Goal: Communication & Community: Ask a question

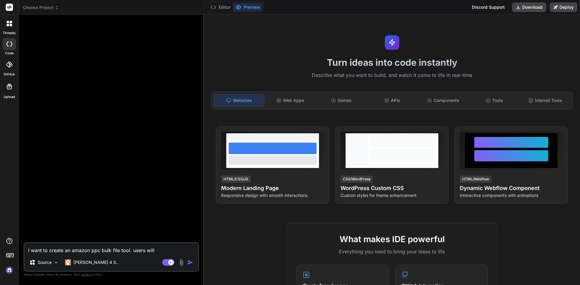
click at [9, 273] on img at bounding box center [9, 271] width 10 height 10
click at [14, 25] on div at bounding box center [9, 23] width 13 height 13
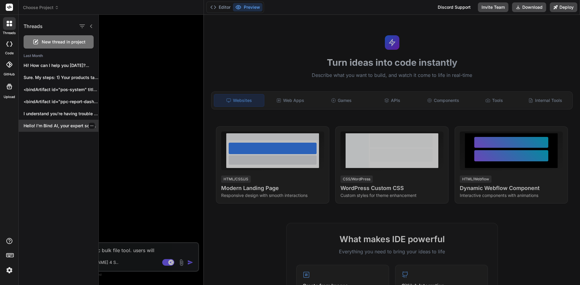
click at [53, 127] on p "Hello! I'm Bind AI, your expert software..." at bounding box center [61, 126] width 75 height 6
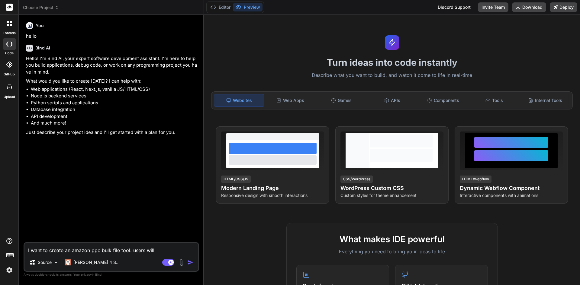
click at [8, 44] on icon at bounding box center [9, 44] width 6 height 5
click at [11, 29] on div at bounding box center [9, 23] width 13 height 13
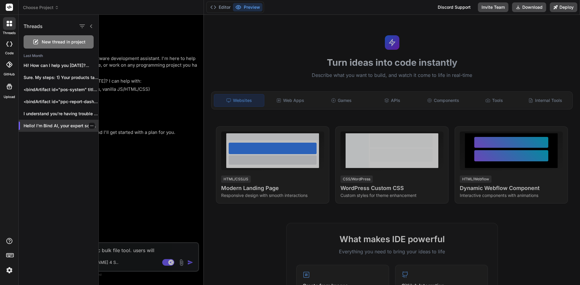
click at [44, 129] on div "Hello! I'm Bind AI, your expert software..." at bounding box center [59, 126] width 80 height 12
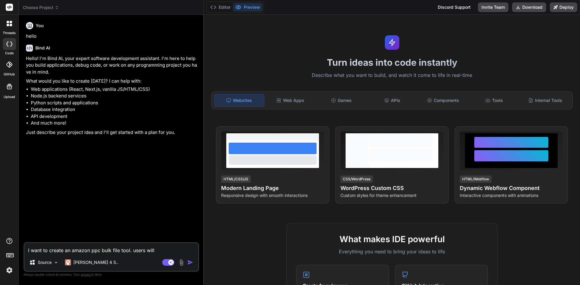
click at [5, 38] on div at bounding box center [9, 44] width 13 height 12
click at [6, 33] on label "threads" at bounding box center [9, 33] width 13 height 5
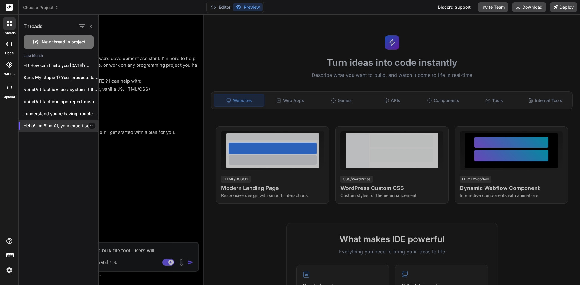
click at [90, 126] on icon "button" at bounding box center [91, 126] width 3 height 1
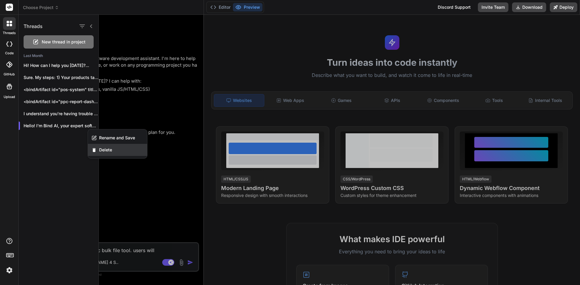
click at [98, 151] on div "Delete" at bounding box center [117, 150] width 59 height 12
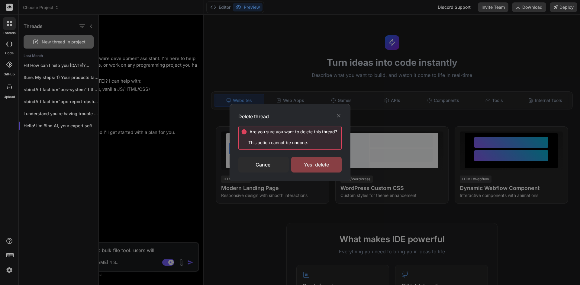
click at [303, 165] on div "Yes, delete" at bounding box center [316, 165] width 50 height 16
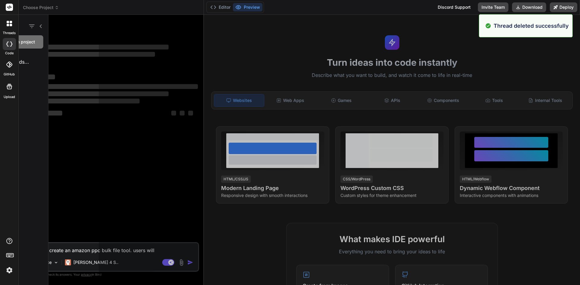
scroll to position [6, 0]
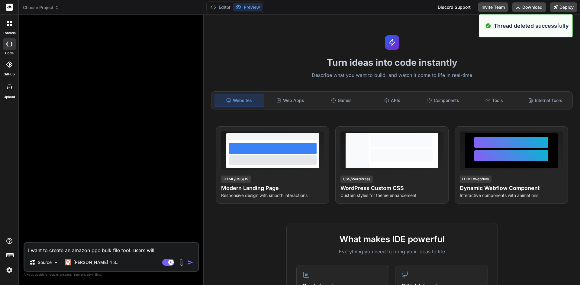
click at [10, 28] on div at bounding box center [9, 23] width 13 height 13
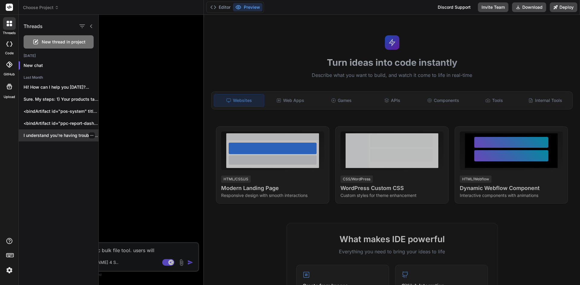
click at [73, 137] on p "I understand you're having trouble previewing the..." at bounding box center [61, 136] width 75 height 6
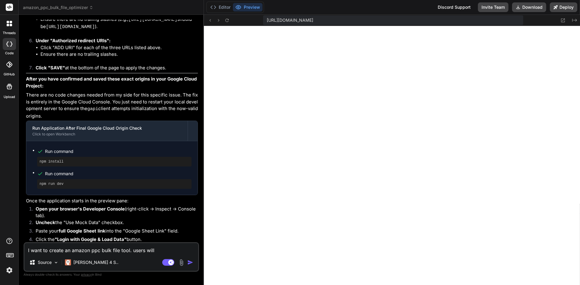
scroll to position [195, 0]
click at [7, 33] on label "threads" at bounding box center [9, 33] width 13 height 5
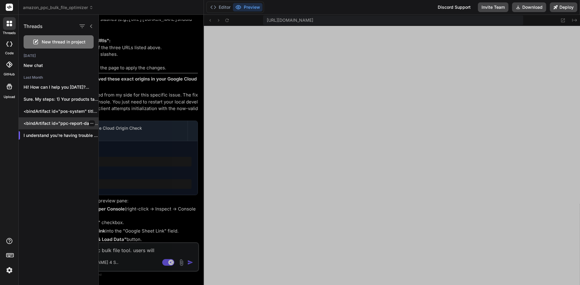
click at [53, 124] on p "<bindArtifact id="ppc-report-dashboard" title="PPC Report Dashboard"> <bindActi…" at bounding box center [61, 124] width 75 height 6
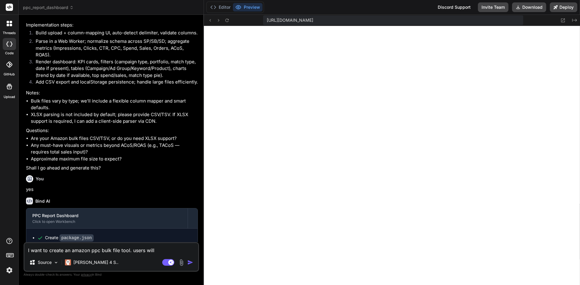
scroll to position [224, 0]
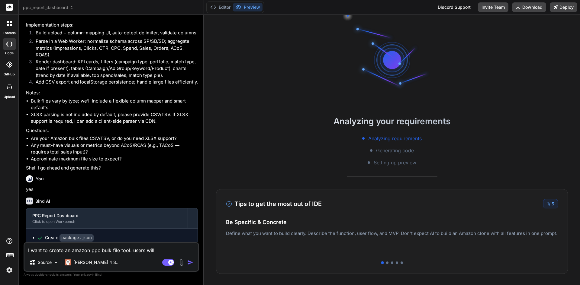
click at [5, 29] on div at bounding box center [9, 23] width 13 height 13
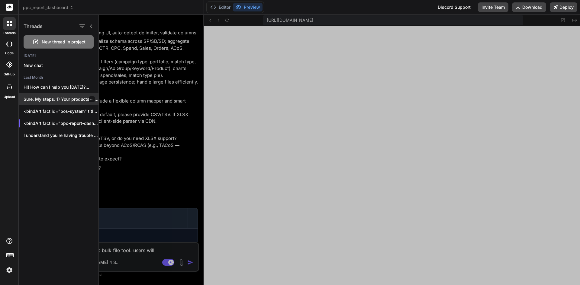
scroll to position [494, 0]
click at [50, 111] on p "<bindArtifact id="pos-system" title="POS System"> <bindAction type="file" fileP…" at bounding box center [61, 111] width 75 height 6
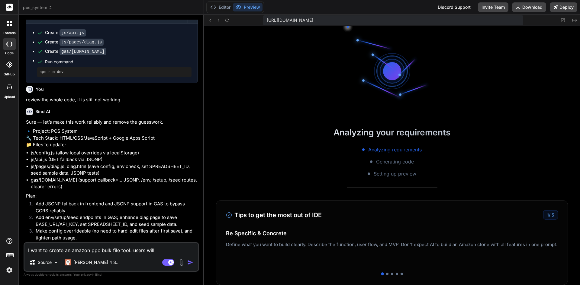
scroll to position [867, 0]
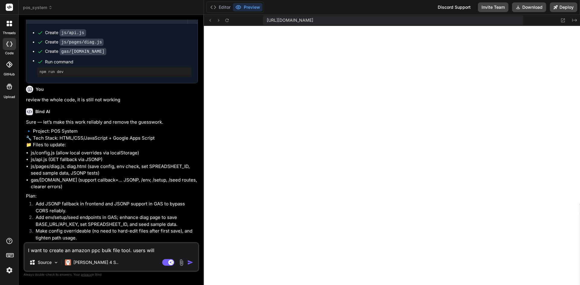
click at [11, 27] on div at bounding box center [9, 23] width 13 height 13
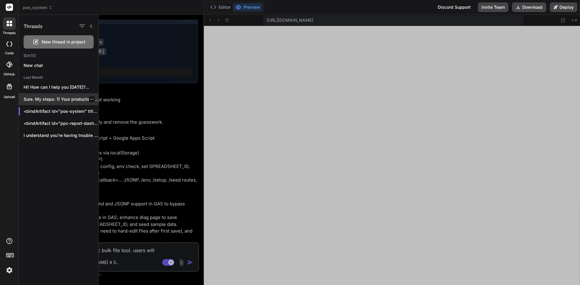
click at [36, 104] on div "Sure. My steps: 1) Your products table..." at bounding box center [59, 99] width 80 height 12
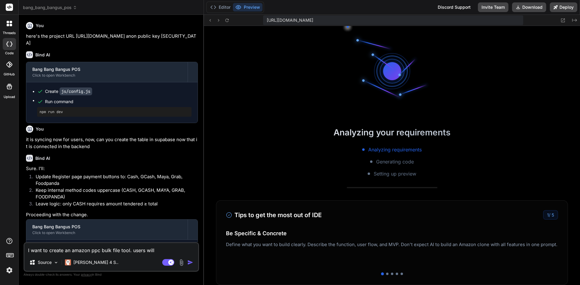
scroll to position [1251, 0]
click at [7, 26] on icon at bounding box center [9, 23] width 5 height 5
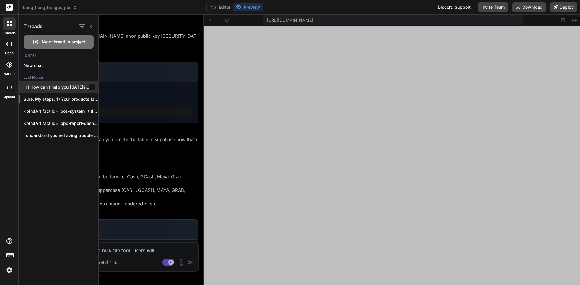
click at [42, 84] on div "Hi! How can I help you today?..." at bounding box center [59, 87] width 80 height 12
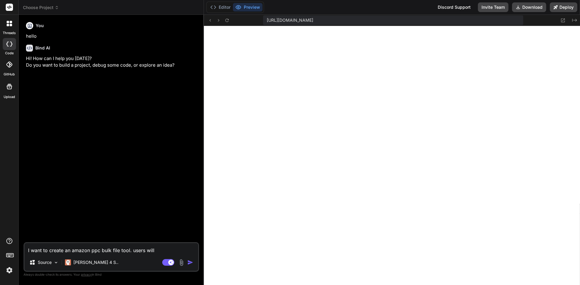
type textarea "x"
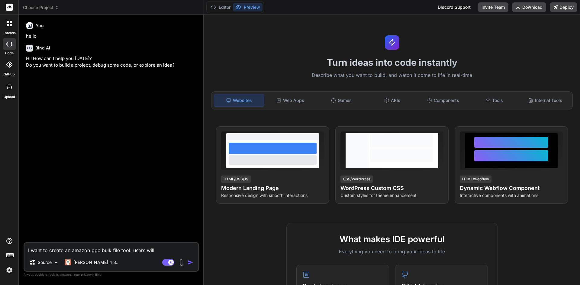
click at [111, 248] on textarea "I want to create an amazon ppc bulk file tool. users will" at bounding box center [111, 248] width 174 height 11
click at [105, 253] on textarea "I want to create an amazon ppc bulk file tool. users will" at bounding box center [111, 248] width 174 height 11
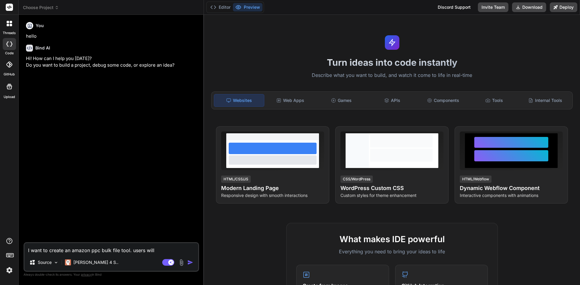
click at [105, 253] on textarea "I want to create an amazon ppc bulk file tool. users will" at bounding box center [111, 248] width 174 height 11
type textarea "c"
type textarea "x"
type textarea "cr"
type textarea "x"
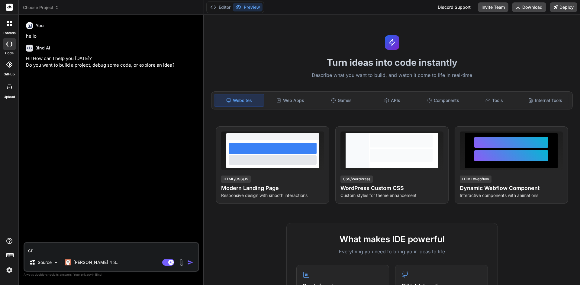
type textarea "cre"
type textarea "x"
type textarea "crer"
type textarea "x"
type textarea "crera"
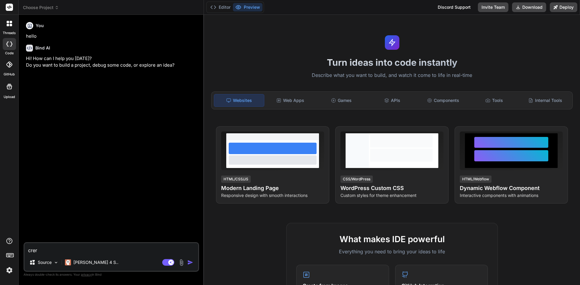
type textarea "x"
type textarea "crer"
type textarea "x"
type textarea "cre"
type textarea "x"
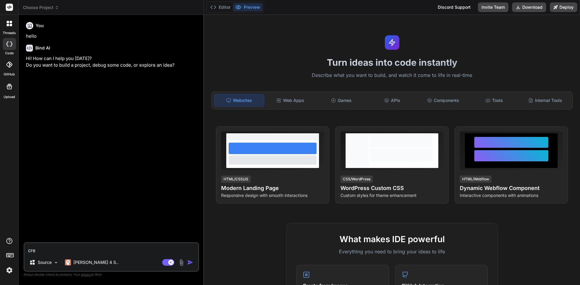
type textarea "cr"
type textarea "x"
type textarea "cra"
type textarea "x"
type textarea "crat"
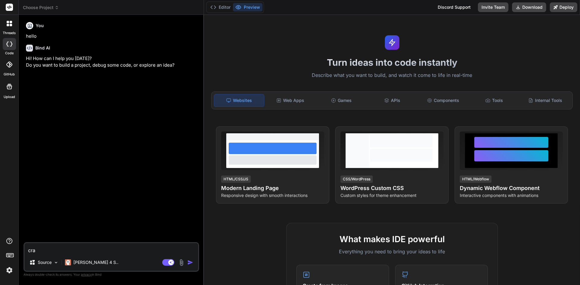
type textarea "x"
type textarea "cra"
type textarea "x"
type textarea "cr"
type textarea "x"
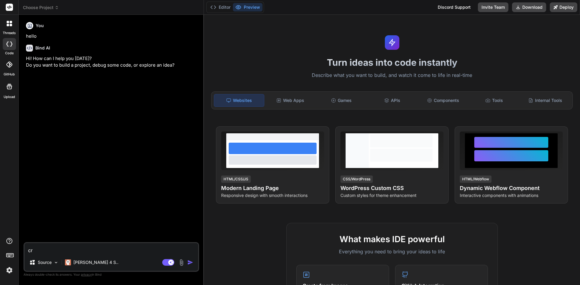
type textarea "cre"
type textarea "x"
type textarea "crea"
type textarea "x"
type textarea "creat"
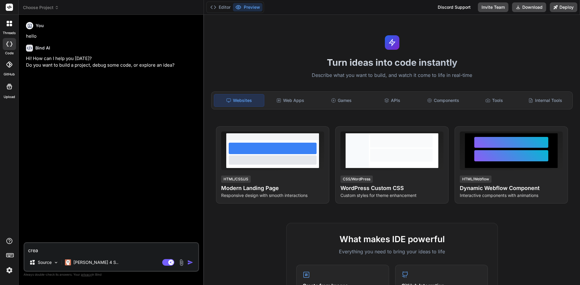
type textarea "x"
type textarea "create"
type textarea "x"
type textarea "create"
type textarea "x"
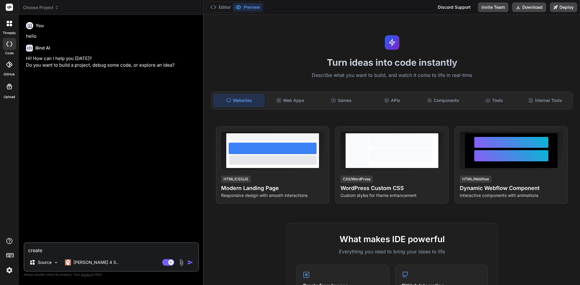
type textarea "create m"
type textarea "x"
type textarea "create me"
type textarea "x"
type textarea "create me"
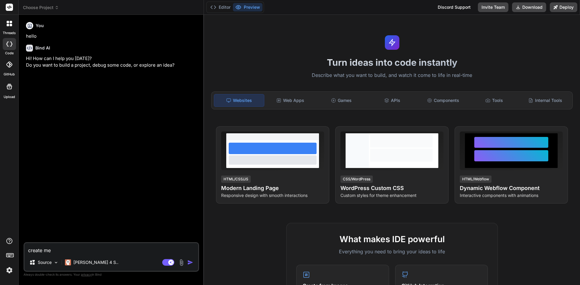
type textarea "x"
click at [61, 249] on textarea "create me" at bounding box center [111, 248] width 174 height 11
paste textarea "Here’s a **high-converting, professional prompt** you can paste directly into *…"
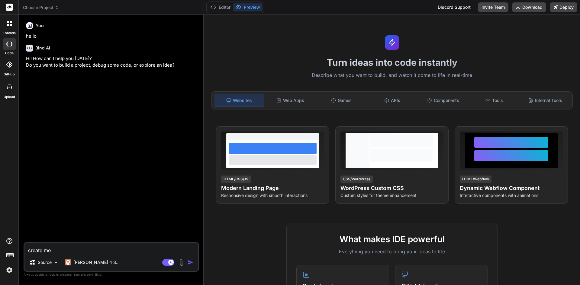
type textarea "Here’s a **high-converting, professional prompt** you can paste directly into *…"
type textarea "x"
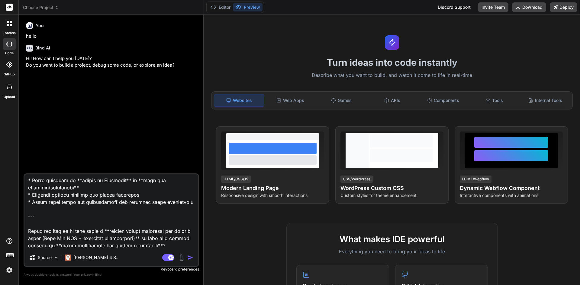
drag, startPoint x: 29, startPoint y: 210, endPoint x: 179, endPoint y: 262, distance: 158.7
click at [179, 262] on div "Source Claude 4 S.. Agent Mode. When this toggle is activated, AI automatically…" at bounding box center [112, 221] width 176 height 94
type textarea "Here’s a **high-converting, professional prompt** you can paste directly into *…"
type textarea "x"
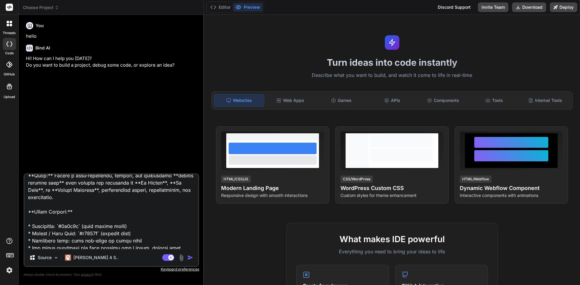
scroll to position [0, 0]
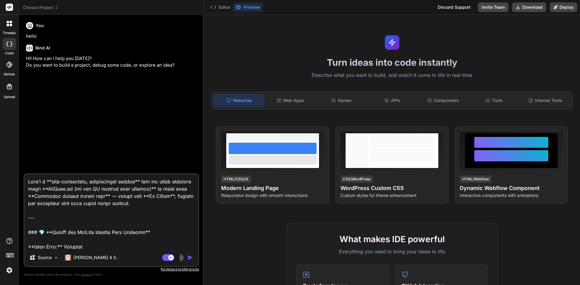
drag, startPoint x: 82, startPoint y: 219, endPoint x: 0, endPoint y: 159, distance: 101.1
click at [0, 159] on div "threads code GitHub Upload Choose Project Created with Pixso. Bind AI Web Searc…" at bounding box center [290, 142] width 580 height 285
drag, startPoint x: 155, startPoint y: 235, endPoint x: 25, endPoint y: 179, distance: 141.8
click at [25, 179] on textarea at bounding box center [111, 212] width 174 height 75
type textarea "**Brand Name:** Patchorí **Brand Description:** Patchorí is a luxury perfume br…"
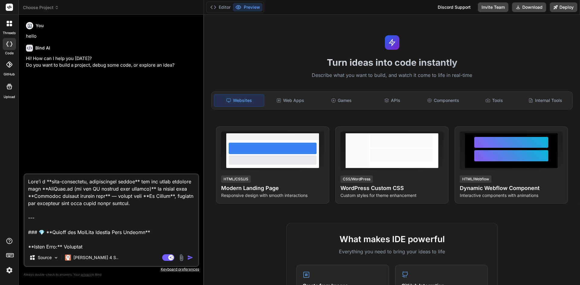
type textarea "x"
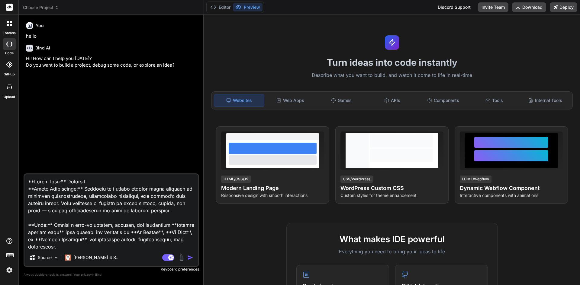
type textarea "**Brand Name:** Patchorí **Brand Description:** Patchorí is a luxury perfume br…"
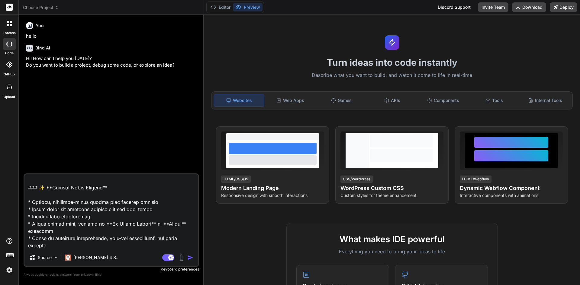
scroll to position [842, 0]
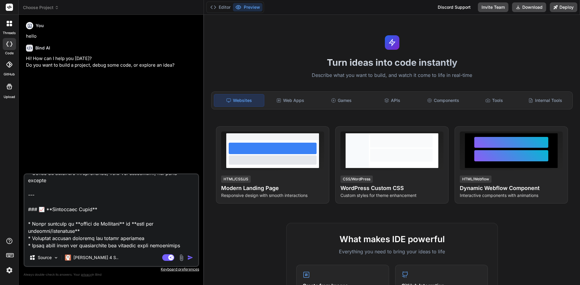
type textarea "x"
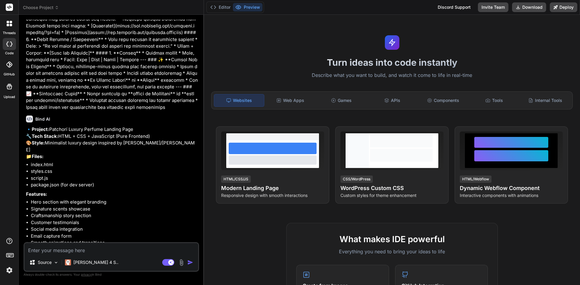
scroll to position [292, 0]
type textarea "x"
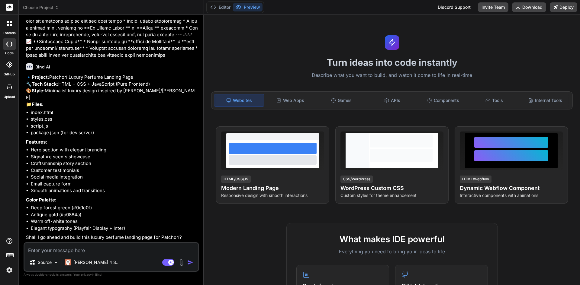
scroll to position [358, 0]
type textarea "y"
type textarea "x"
type textarea "ye"
type textarea "x"
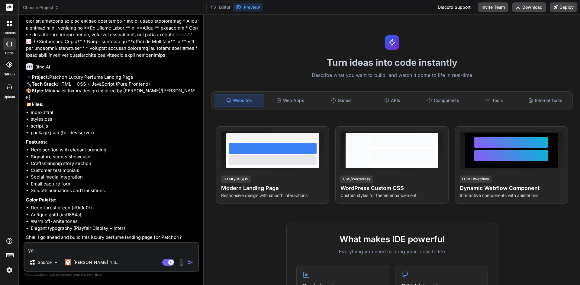
type textarea "yes"
type textarea "x"
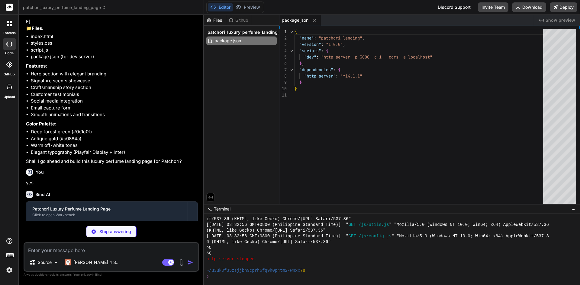
scroll to position [463, 0]
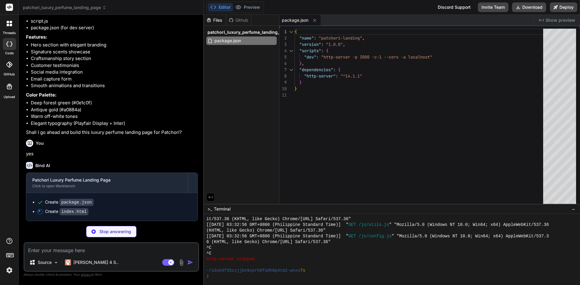
type textarea "x"
type textarea "</div> </footer> <script src="script.js"></script> </body> </html>"
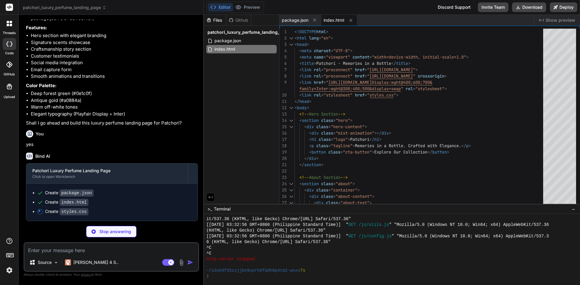
type textarea "x"
type textarea ".footer-nav { flex-wrap: wrap; gap: 1rem; } h2 { font-size: 2rem !important; } }"
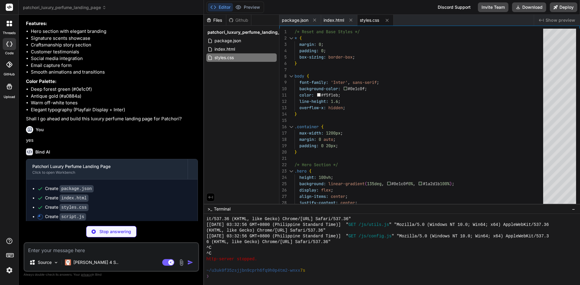
type textarea "x"
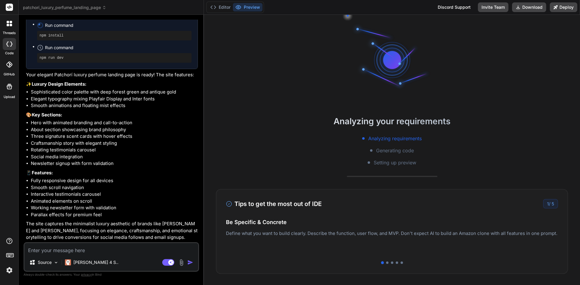
scroll to position [1418, 0]
type textarea "x"
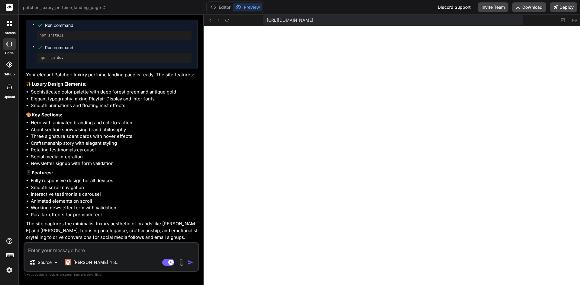
scroll to position [1653, 0]
click at [166, 262] on rect at bounding box center [168, 262] width 12 height 7
click at [95, 250] on textarea at bounding box center [111, 248] width 174 height 11
click at [54, 260] on img at bounding box center [55, 262] width 5 height 5
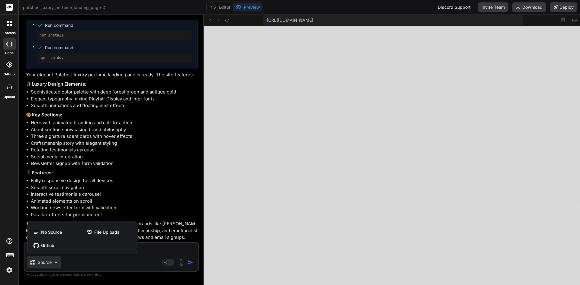
click at [160, 248] on div at bounding box center [290, 142] width 580 height 285
type textarea "x"
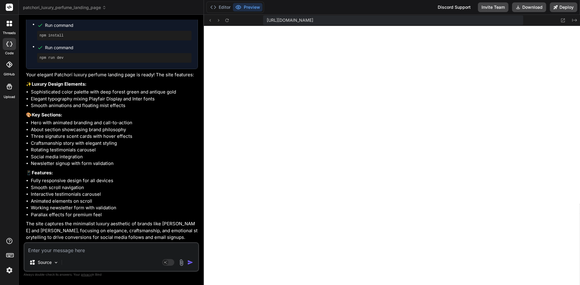
click at [160, 248] on textarea at bounding box center [111, 248] width 174 height 11
type textarea "i"
type textarea "x"
type textarea "i"
type textarea "x"
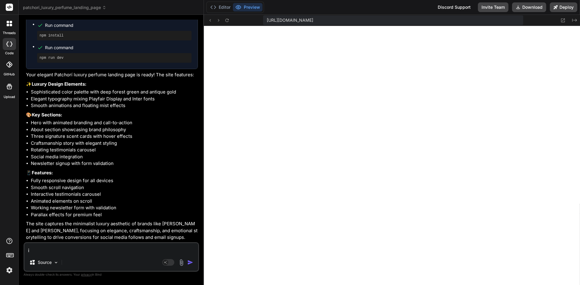
type textarea "i w"
type textarea "x"
type textarea "i wa"
type textarea "x"
type textarea "i wan"
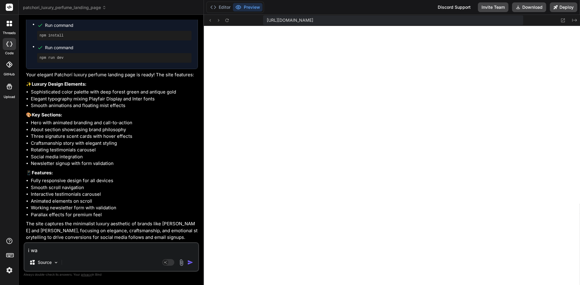
type textarea "x"
type textarea "i want"
type textarea "x"
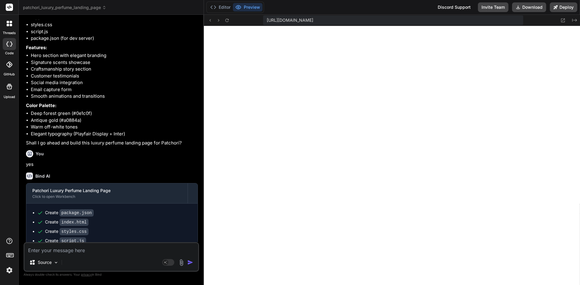
scroll to position [437, 0]
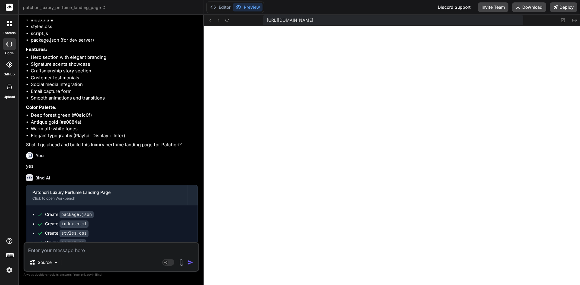
click at [11, 23] on icon at bounding box center [11, 22] width 2 height 2
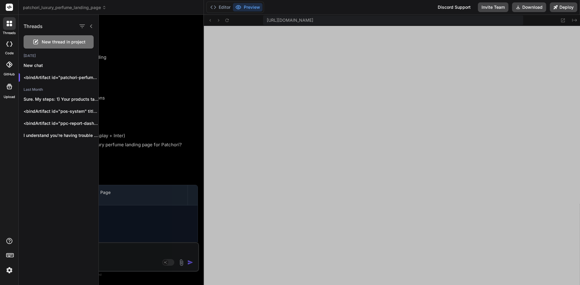
click at [45, 43] on span "New thread in project" at bounding box center [64, 42] width 44 height 6
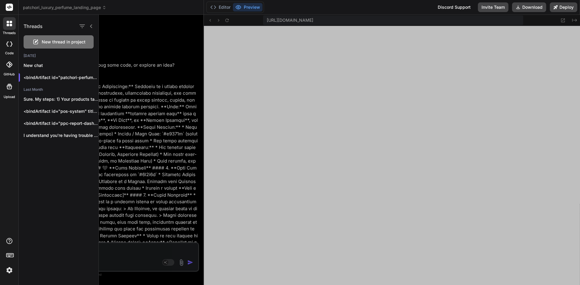
scroll to position [1682, 0]
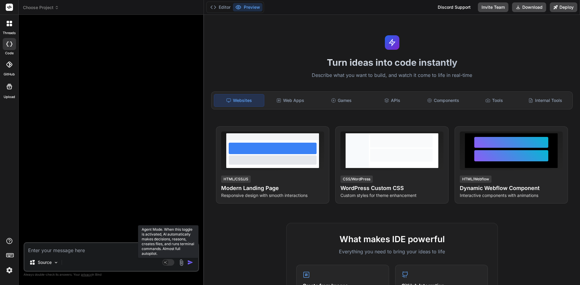
click at [168, 259] on rect at bounding box center [168, 262] width 12 height 7
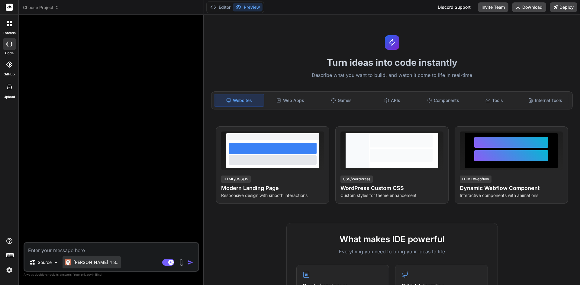
click at [88, 264] on p "Claude 4 S.." at bounding box center [95, 263] width 45 height 6
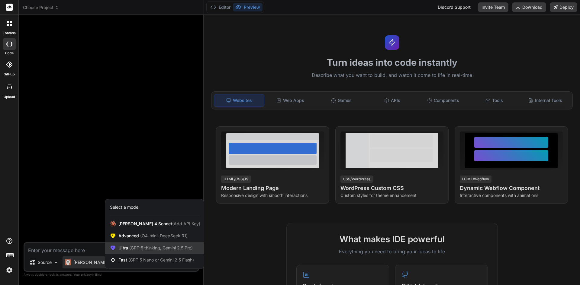
click at [143, 248] on span "(GPT-5 thinking, Gemini 2.5 Pro)" at bounding box center [160, 248] width 65 height 5
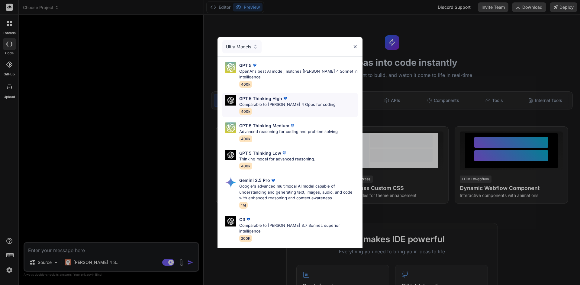
click at [265, 109] on div "GPT 5 Thinking High Comparable to Claude 4 Opus for coding 400k" at bounding box center [287, 105] width 96 height 20
type textarea "x"
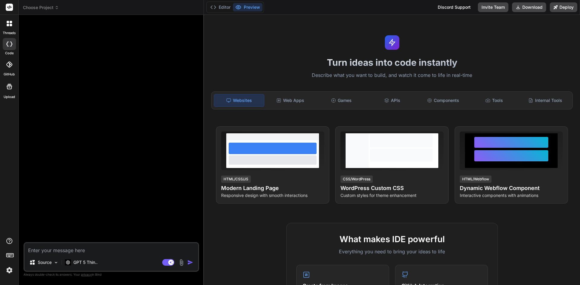
click at [66, 248] on textarea at bounding box center [111, 248] width 174 height 11
paste textarea "Brand Name: Patchorí Website Type: Premium perfume eCommerce landing page Prima…"
type textarea "Brand Name: Patchorí Website Type: Premium perfume eCommerce landing page Prima…"
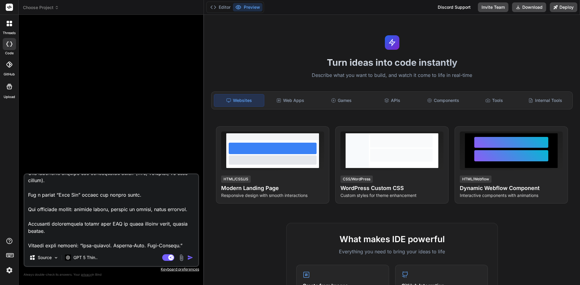
type textarea "x"
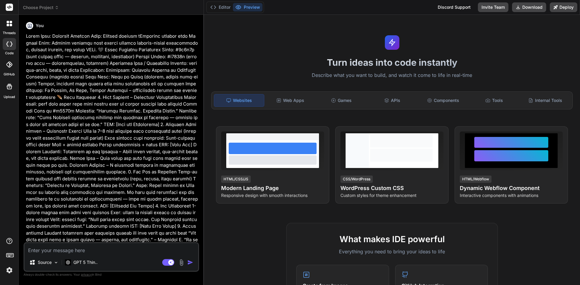
scroll to position [125, 0]
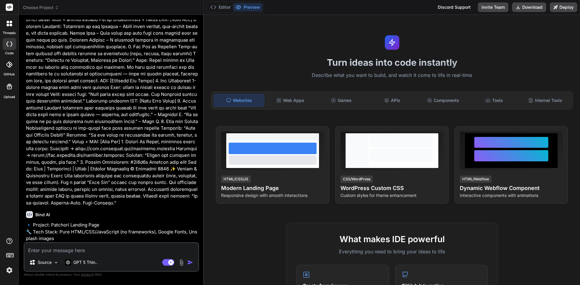
type textarea "x"
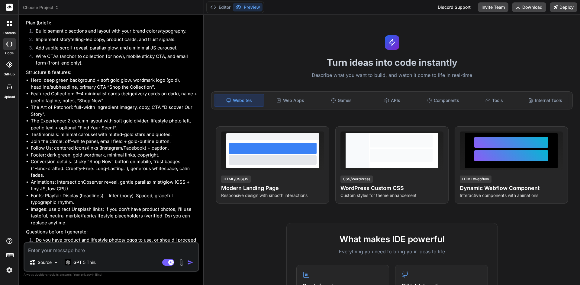
scroll to position [438, 0]
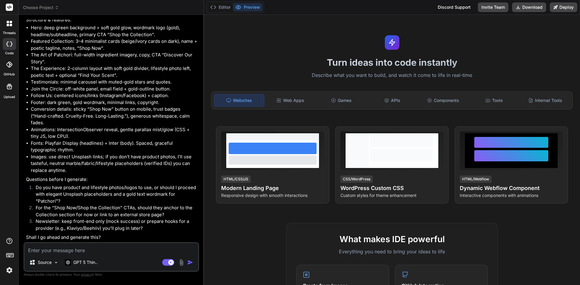
click at [113, 249] on textarea at bounding box center [111, 248] width 174 height 11
type textarea "y"
type textarea "x"
type textarea "ye"
type textarea "x"
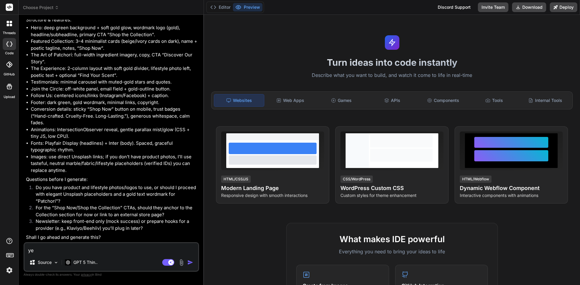
type textarea "yes"
type textarea "x"
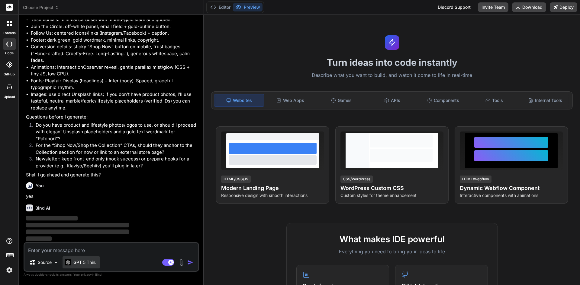
click at [90, 263] on p "GPT 5 Thin.." at bounding box center [85, 263] width 24 height 6
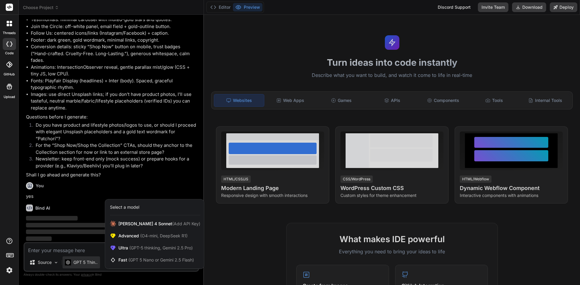
click at [32, 253] on div at bounding box center [290, 142] width 580 height 285
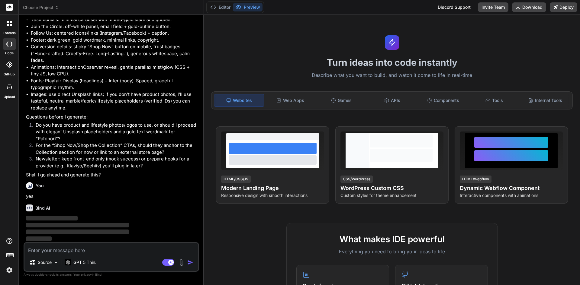
click at [0, 208] on div "threads code GitHub Upload" at bounding box center [9, 142] width 19 height 285
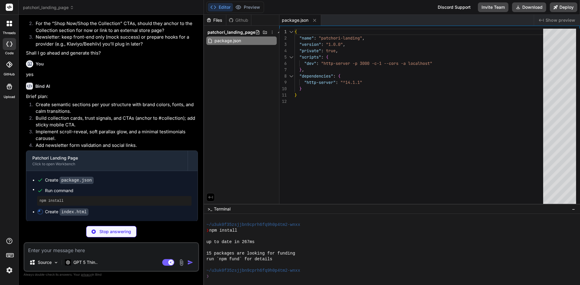
scroll to position [623, 0]
type textarea "x"
type textarea "<a class="sticky-cta" href="#collection" aria-label="Shop the Patchorí collecti…"
type textarea "x"
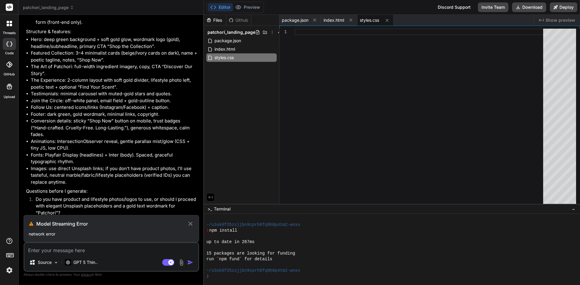
scroll to position [485, 0]
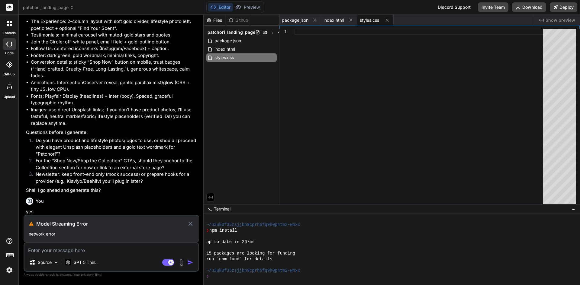
click at [79, 255] on div "Source GPT 5 Thin.. Agent Mode. When this toggle is activated, AI automatically…" at bounding box center [112, 258] width 176 height 30
click at [187, 224] on h3 "Model Streaming Error" at bounding box center [111, 224] width 151 height 7
click at [97, 246] on textarea at bounding box center [111, 248] width 174 height 11
type textarea "y"
type textarea "x"
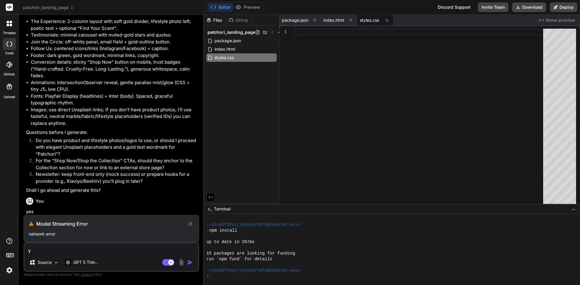
type textarea "ye"
type textarea "x"
type textarea "yes"
type textarea "x"
type textarea "yes"
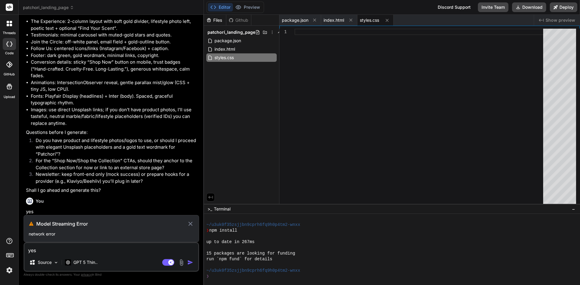
type textarea "x"
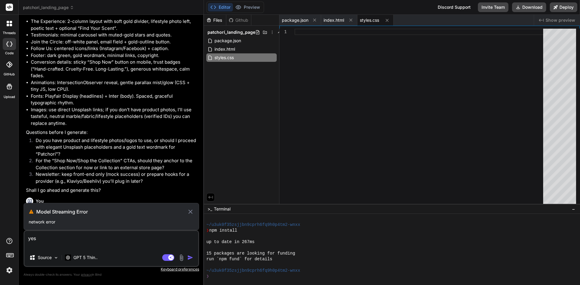
type textarea "yes"
type textarea "x"
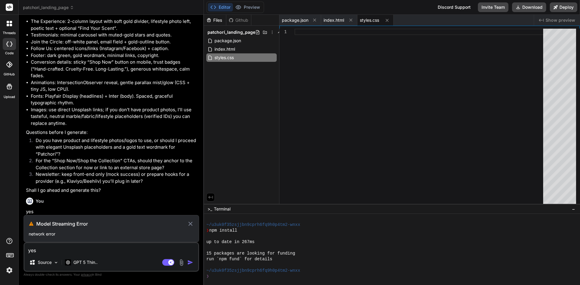
type textarea "yes"
type textarea "x"
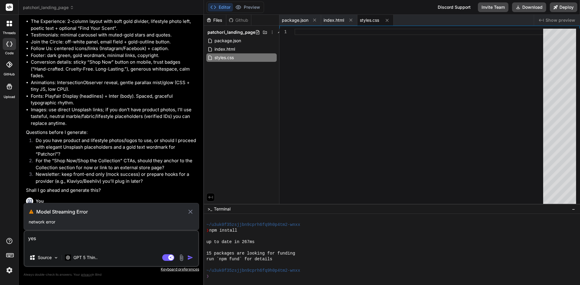
type textarea "yes"
type textarea "x"
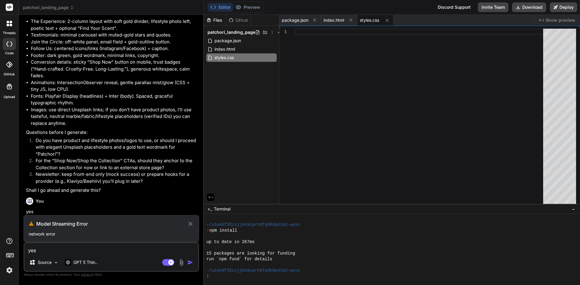
type textarea "yes"
click at [190, 224] on icon at bounding box center [190, 224] width 4 height 4
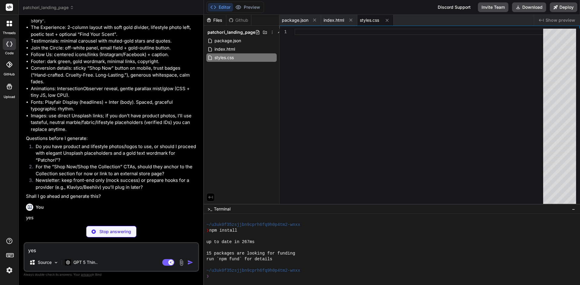
scroll to position [479, 0]
click at [131, 230] on div "Stop answering" at bounding box center [111, 231] width 50 height 11
type textarea "x"
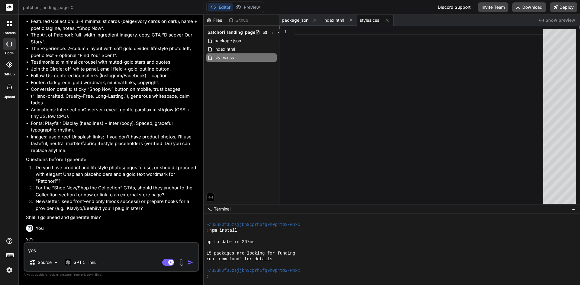
click at [68, 250] on textarea "yes" at bounding box center [111, 248] width 174 height 11
type textarea "y"
type textarea "x"
type textarea "ye"
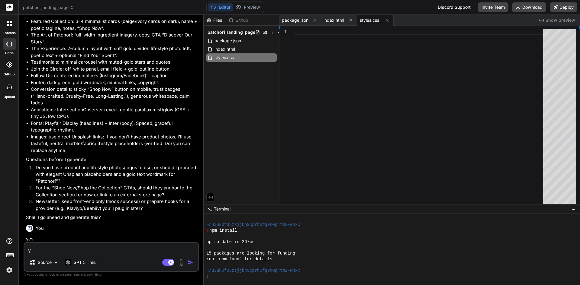
type textarea "x"
type textarea "yes"
type textarea "x"
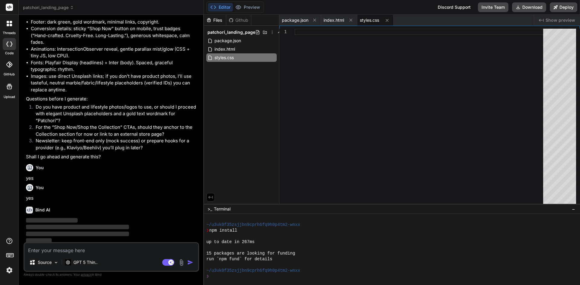
scroll to position [521, 0]
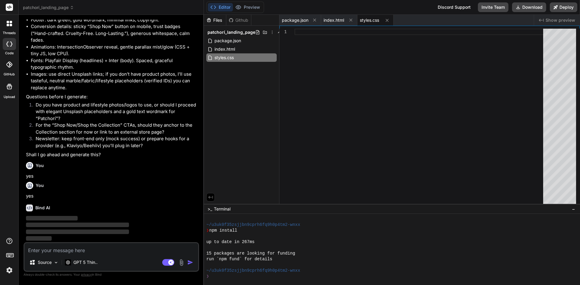
click at [9, 270] on img at bounding box center [9, 271] width 10 height 10
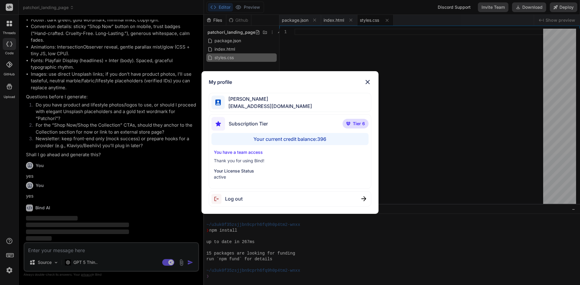
click at [0, 193] on div "My profile rhommel yap rhommelyap@gmail.com Subscription Tier Tier 6 Your curre…" at bounding box center [290, 142] width 580 height 285
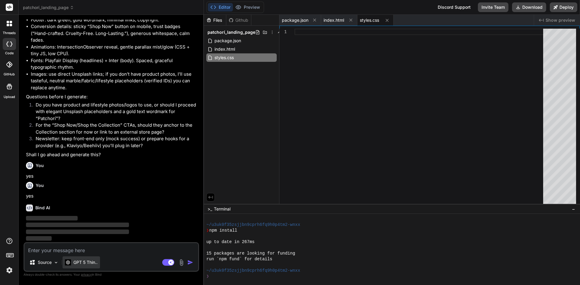
click at [96, 262] on p "GPT 5 Thin.." at bounding box center [85, 263] width 24 height 6
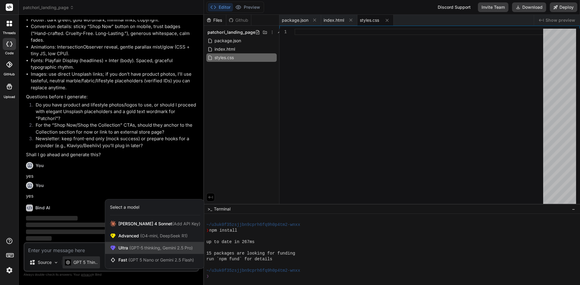
click at [140, 247] on span "(GPT-5 thinking, Gemini 2.5 Pro)" at bounding box center [160, 248] width 65 height 5
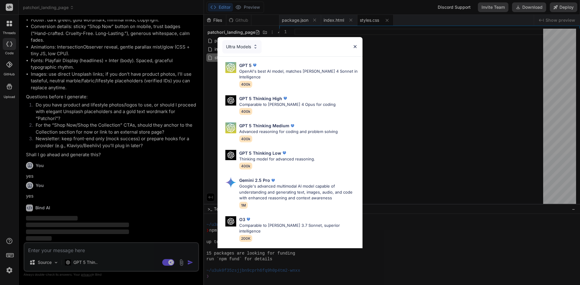
click at [356, 44] on img at bounding box center [355, 46] width 5 height 5
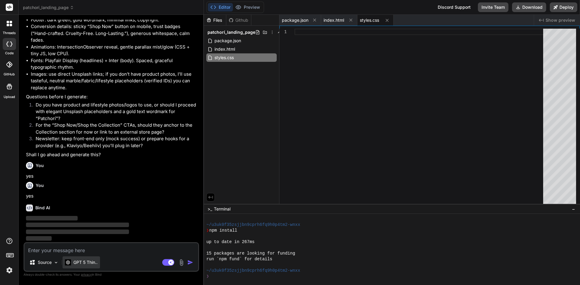
click at [90, 263] on p "GPT 5 Thin.." at bounding box center [85, 263] width 24 height 6
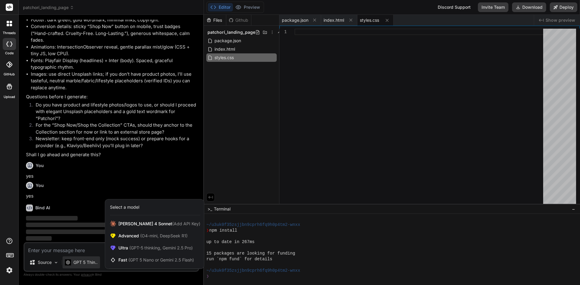
click at [65, 242] on div at bounding box center [290, 142] width 580 height 285
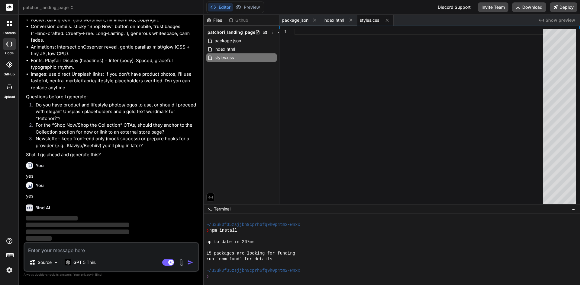
click at [65, 251] on textarea at bounding box center [111, 248] width 174 height 11
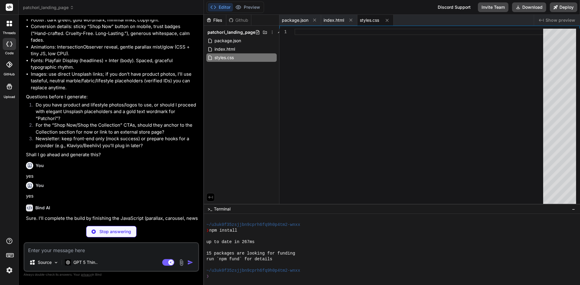
type textarea "x"
type textarea "}); } });"
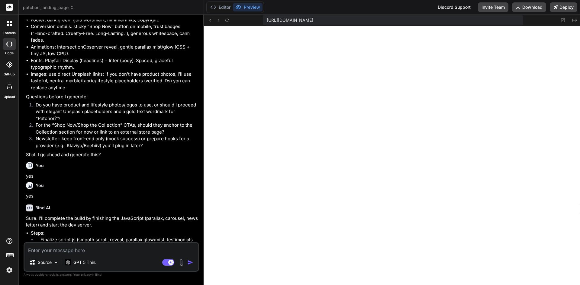
type textarea "x"
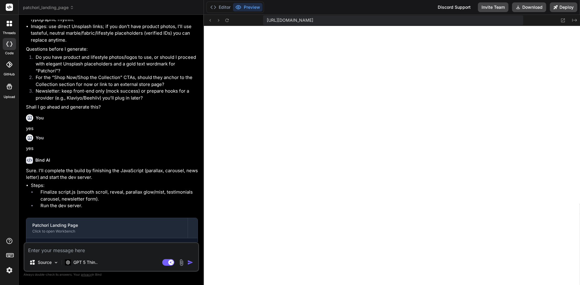
scroll to position [606, 0]
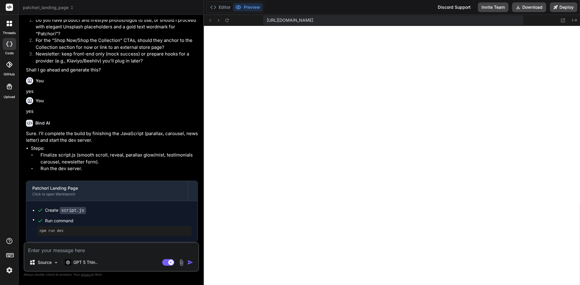
click at [83, 250] on textarea at bounding box center [111, 248] width 174 height 11
type textarea "r"
type textarea "x"
type textarea "re"
type textarea "x"
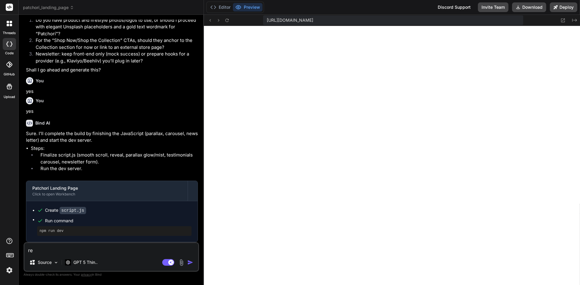
type textarea "rev"
type textarea "x"
type textarea "revi"
type textarea "x"
type textarea "revie"
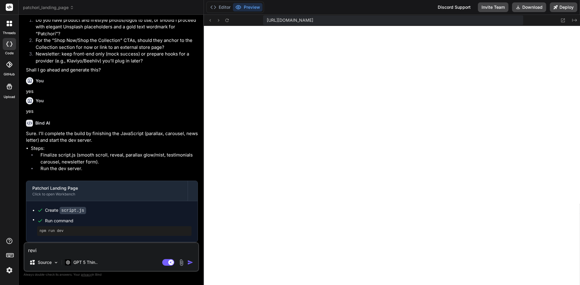
type textarea "x"
type textarea "review"
type textarea "x"
type textarea "review"
type textarea "x"
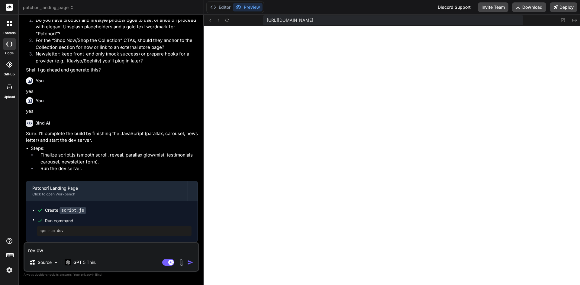
type textarea "review t"
type textarea "x"
type textarea "review th"
type textarea "x"
type textarea "review the"
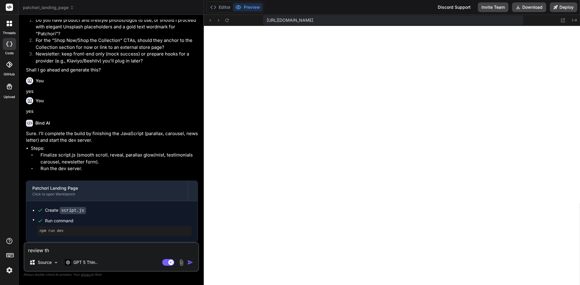
type textarea "x"
type textarea "review the"
type textarea "x"
type textarea "review the c"
type textarea "x"
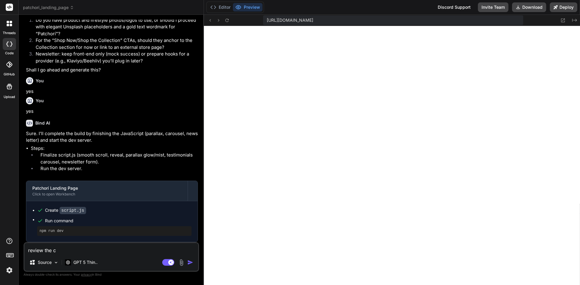
type textarea "review the co"
type textarea "x"
type textarea "review the cod"
type textarea "x"
type textarea "review the code"
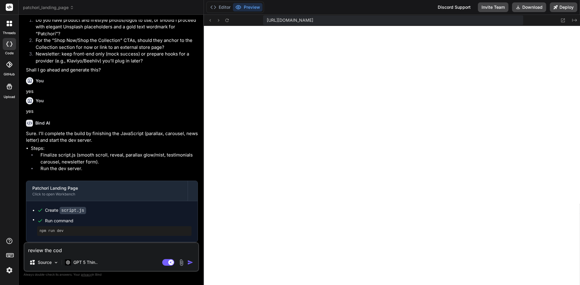
type textarea "x"
type textarea "review the code,."
type textarea "x"
type textarea "review the code,"
type textarea "x"
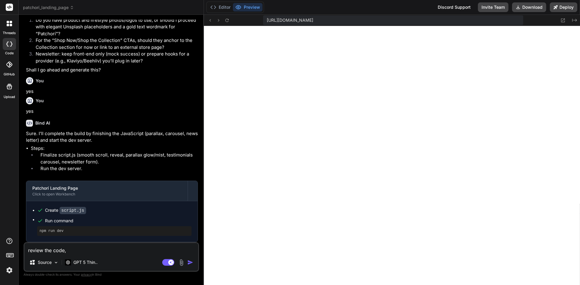
type textarea "review the code,"
type textarea "x"
type textarea "review the code, t"
type textarea "x"
type textarea "review the code, th"
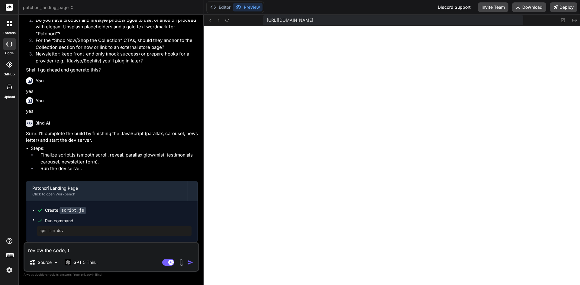
type textarea "x"
type textarea "review the code, the"
type textarea "x"
type textarea "review the code, the"
type textarea "x"
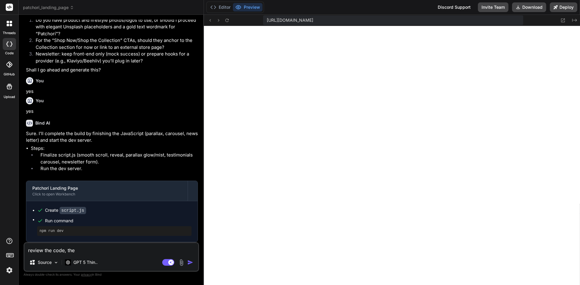
type textarea "review the code, the p"
type textarea "x"
type textarea "review the code, the pa"
type textarea "x"
type textarea "review the code, the pag"
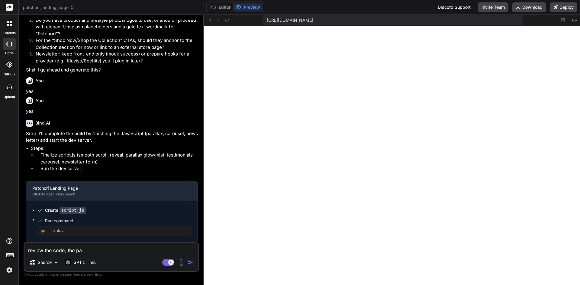
type textarea "x"
type textarea "review the code, the page"
type textarea "x"
type textarea "review the code, the page"
type textarea "x"
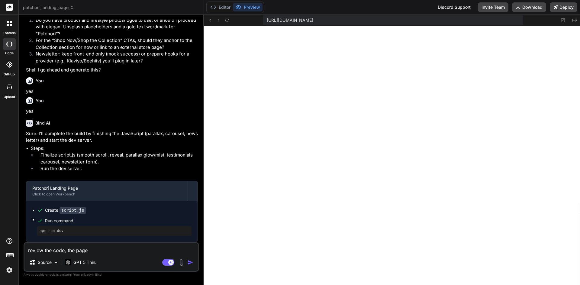
type textarea "review the code, the page i"
type textarea "x"
type textarea "review the code, the page is"
type textarea "x"
type textarea "review the code, the page is"
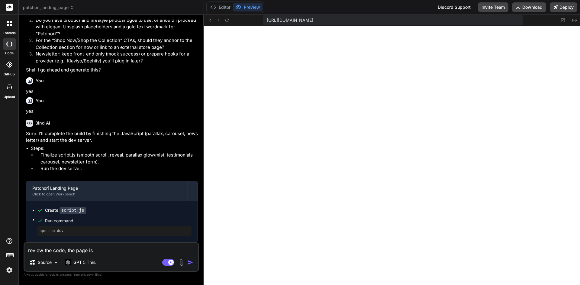
type textarea "x"
type textarea "review the code, the page is b"
type textarea "x"
type textarea "review the code, the page is br"
type textarea "x"
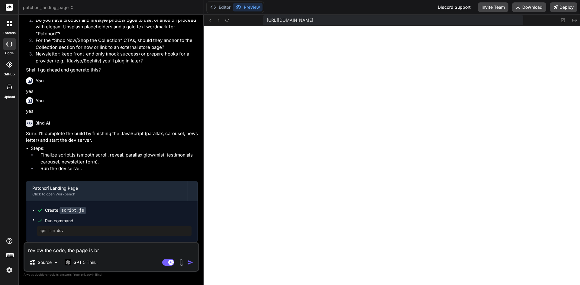
type textarea "review the code, the page is bro"
type textarea "x"
type textarea "review the code, the page is brok"
type textarea "x"
type textarea "review the code, the page is broke"
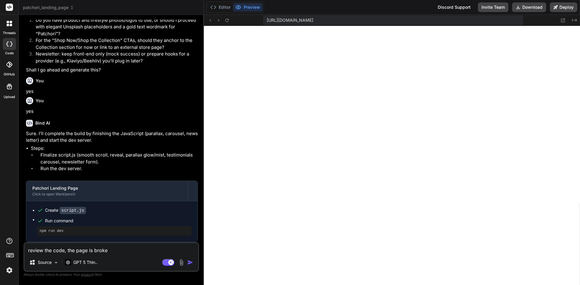
type textarea "x"
type textarea "review the code, the page is broken"
type textarea "x"
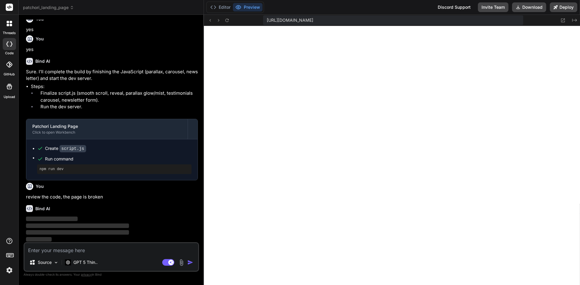
scroll to position [668, 0]
click at [13, 272] on img at bounding box center [9, 271] width 10 height 10
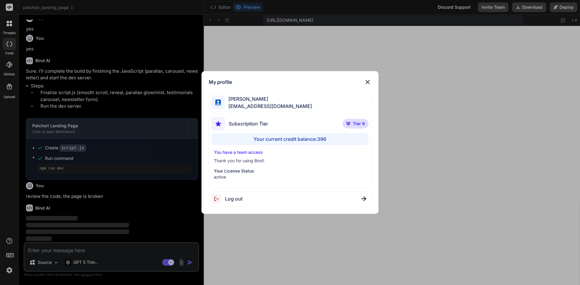
click at [2, 203] on div "My profile rhommel yap rhommelyap@gmail.com Subscription Tier Tier 6 Your curre…" at bounding box center [290, 142] width 580 height 285
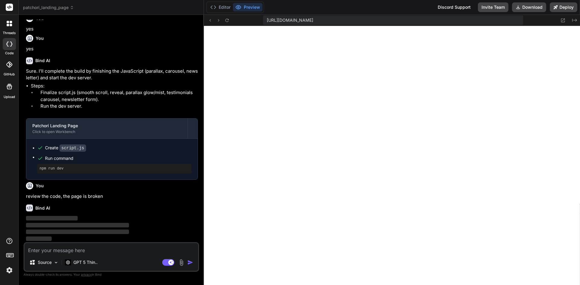
type textarea "x"
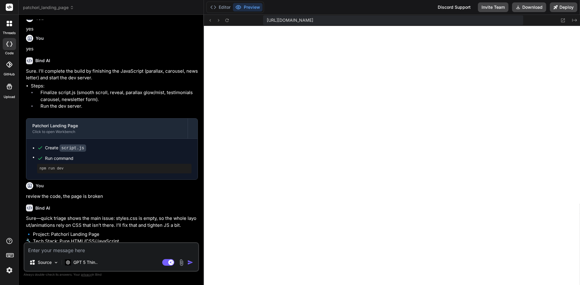
scroll to position [769, 0]
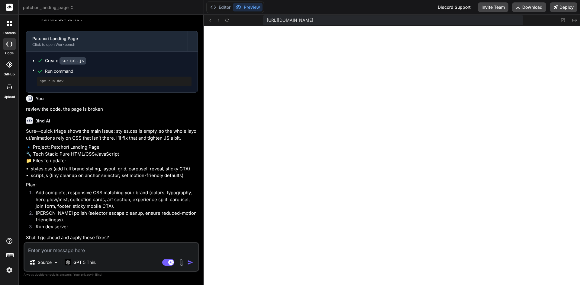
click at [137, 257] on div "Source GPT 5 Thin.." at bounding box center [111, 264] width 174 height 14
click at [94, 255] on div "Source GPT 5 Thin.. Agent Mode. When this toggle is activated, AI automatically…" at bounding box center [112, 258] width 176 height 30
click at [94, 253] on textarea at bounding box center [111, 248] width 174 height 11
type textarea "y"
type textarea "x"
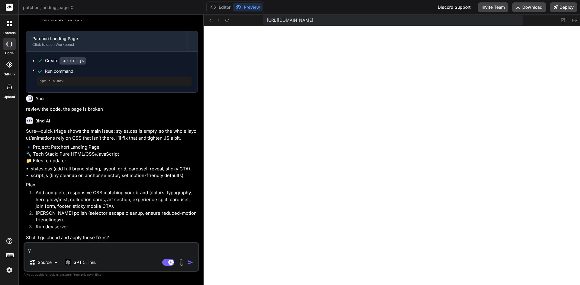
type textarea "ye"
type textarea "x"
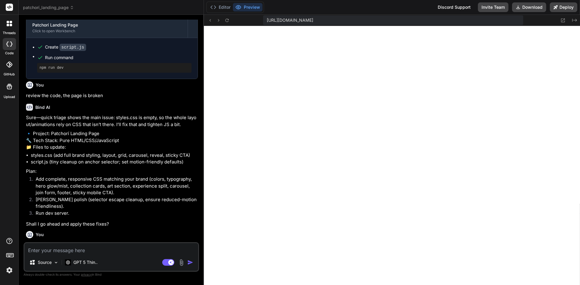
scroll to position [832, 0]
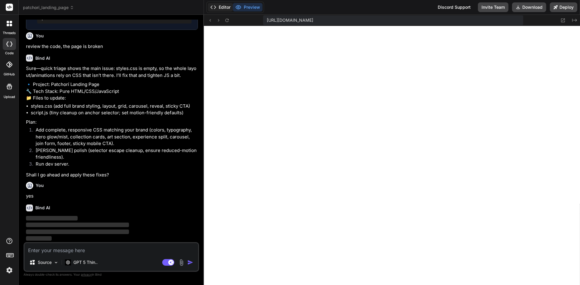
click at [223, 10] on button "Editor" at bounding box center [220, 7] width 25 height 8
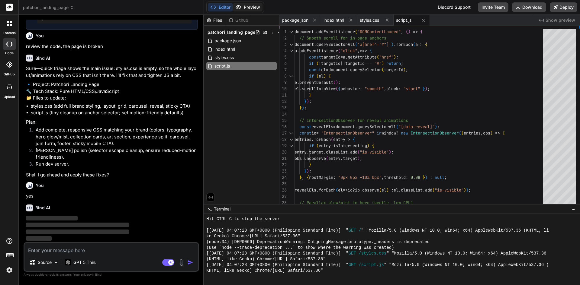
click at [246, 8] on button "Preview" at bounding box center [248, 7] width 30 height 8
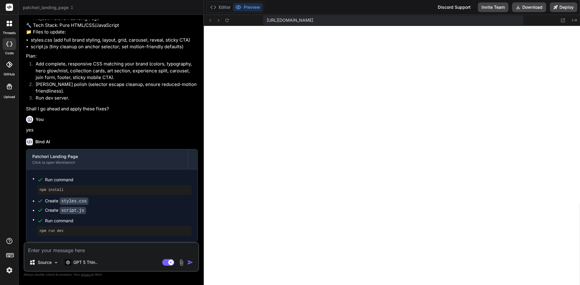
scroll to position [2370, 0]
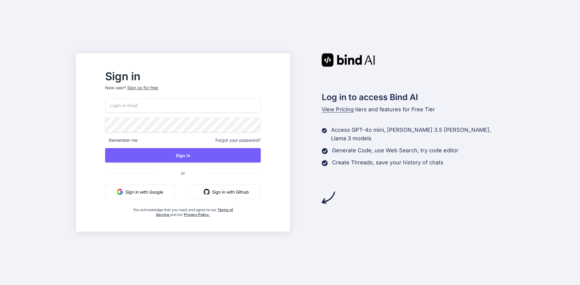
click at [168, 186] on button "Sign in with Google" at bounding box center [140, 192] width 70 height 14
